Goal: Book appointment/travel/reservation

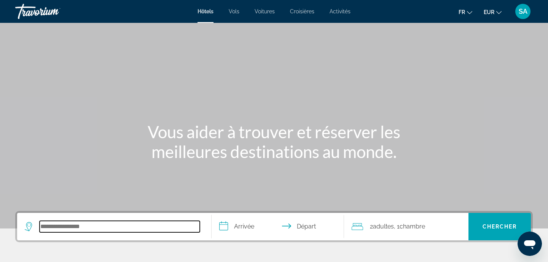
click at [62, 226] on input "Search hotel destination" at bounding box center [120, 226] width 160 height 11
click at [104, 231] on input "Search hotel destination" at bounding box center [120, 226] width 160 height 11
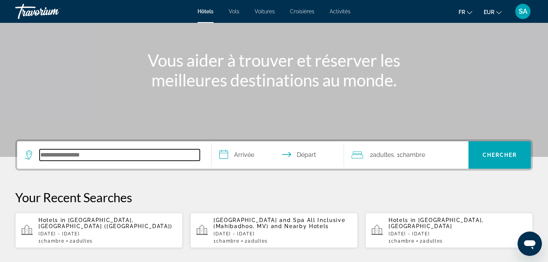
scroll to position [73, 0]
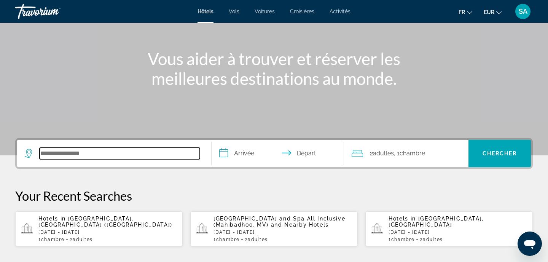
click at [112, 157] on input "Search hotel destination" at bounding box center [120, 153] width 160 height 11
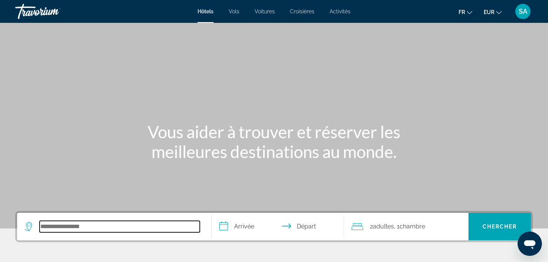
scroll to position [0, 0]
type input "*"
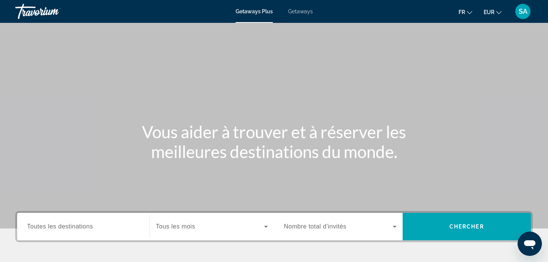
click at [295, 12] on span "Getaways" at bounding box center [300, 11] width 25 height 6
click at [56, 233] on div "Search widget" at bounding box center [83, 227] width 113 height 22
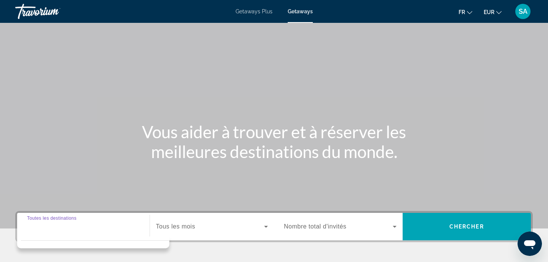
scroll to position [150, 0]
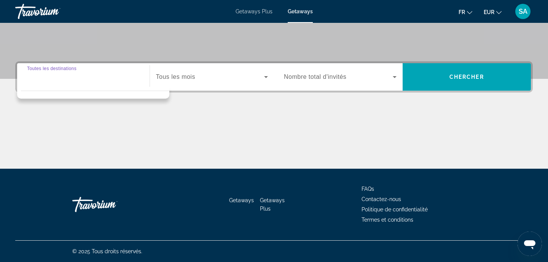
click at [217, 73] on span "Search widget" at bounding box center [210, 76] width 108 height 9
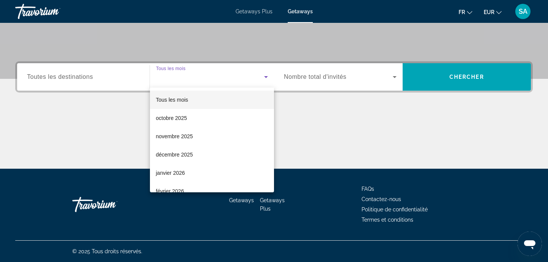
click at [80, 80] on div at bounding box center [274, 131] width 548 height 262
